Goal: Go to known website: Go to known website

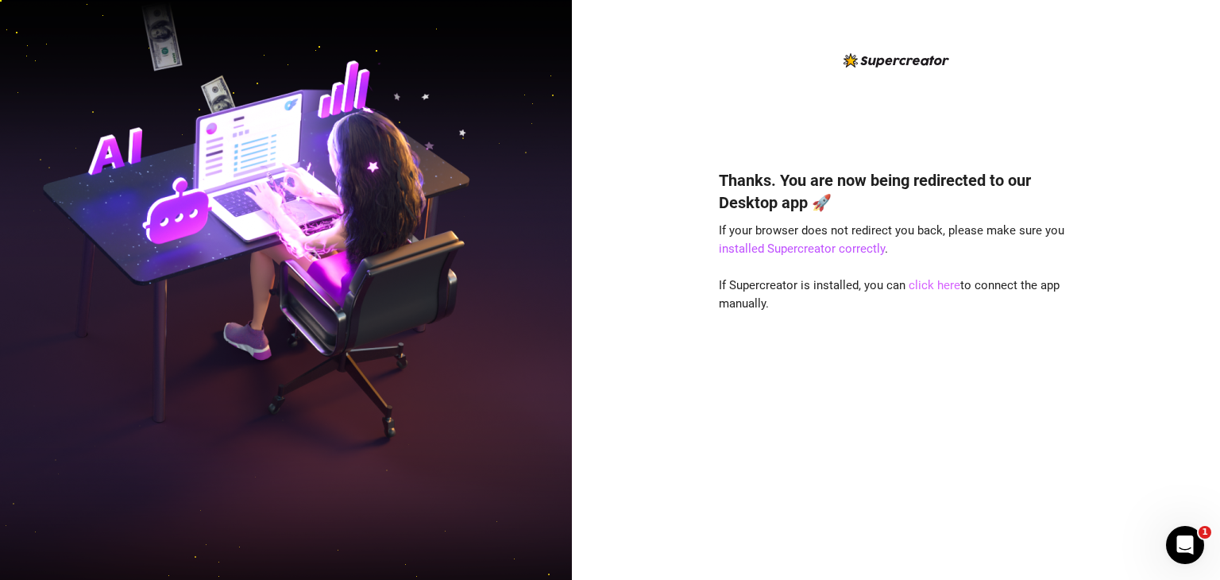
click at [941, 287] on link "click here" at bounding box center [934, 285] width 52 height 14
click at [940, 284] on link "click here" at bounding box center [934, 285] width 52 height 14
click at [936, 286] on link "click here" at bounding box center [934, 285] width 52 height 14
